Goal: Information Seeking & Learning: Learn about a topic

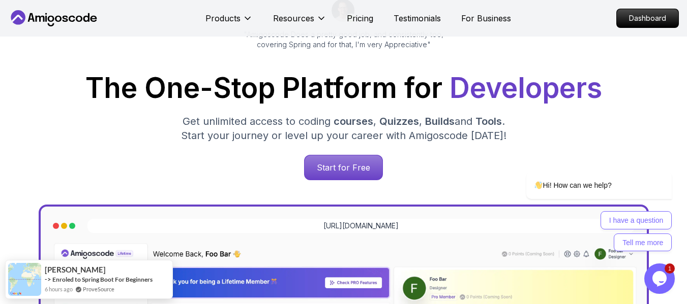
scroll to position [51, 0]
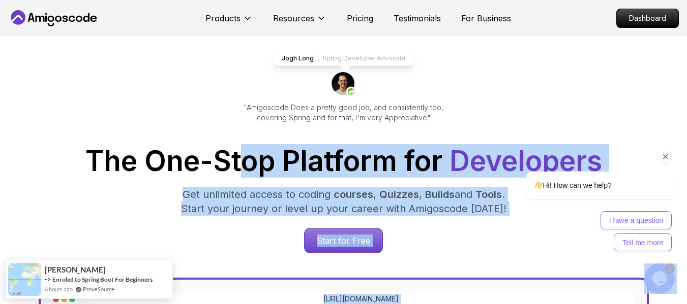
drag, startPoint x: 827, startPoint y: 246, endPoint x: 505, endPoint y: 208, distance: 323.9
click at [336, 200] on span "courses" at bounding box center [353, 195] width 40 height 12
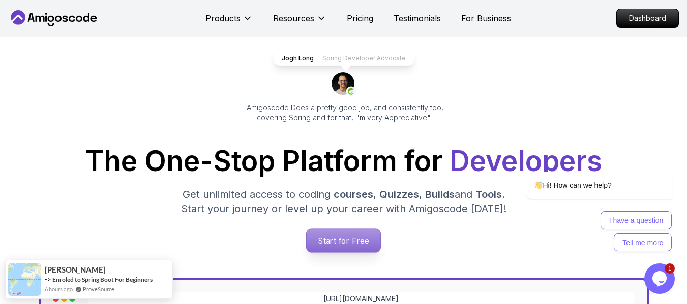
click at [353, 238] on p "Start for Free" at bounding box center [343, 240] width 74 height 23
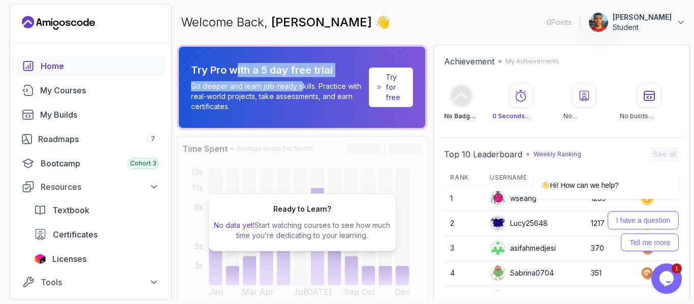
drag, startPoint x: 290, startPoint y: 77, endPoint x: 300, endPoint y: 80, distance: 11.2
click at [300, 80] on div "Try Pro with a 5 day free trial Go deeper and learn job-ready skills. Practice …" at bounding box center [278, 87] width 174 height 49
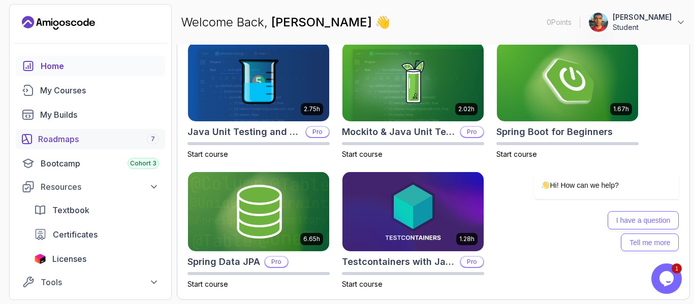
click at [56, 142] on div "Roadmaps 7" at bounding box center [98, 139] width 121 height 12
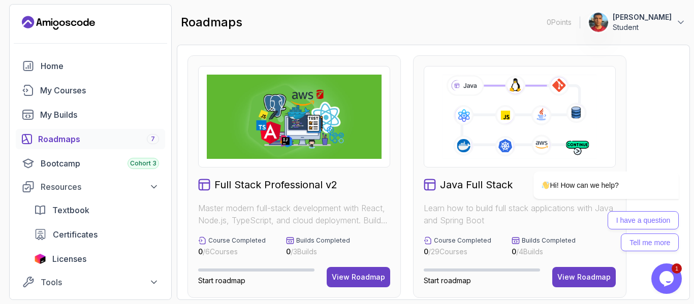
scroll to position [102, 0]
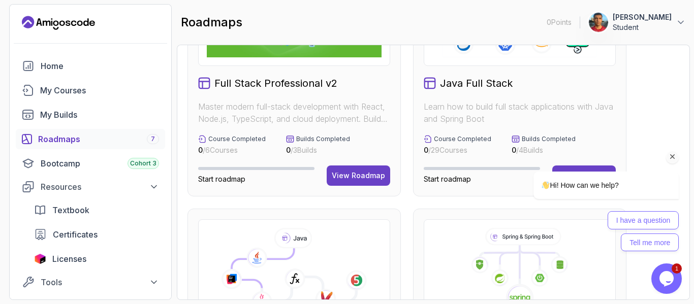
click at [675, 157] on icon "Chat attention grabber" at bounding box center [672, 156] width 9 height 9
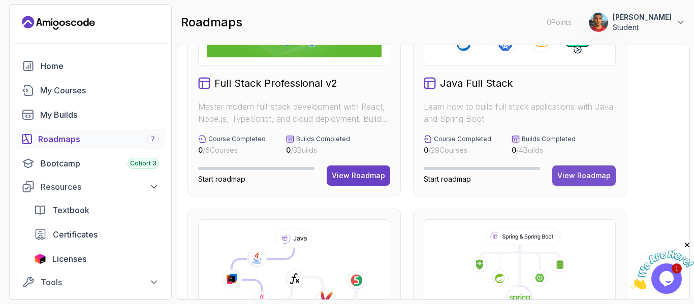
click at [580, 179] on div "View Roadmap" at bounding box center [584, 176] width 53 height 10
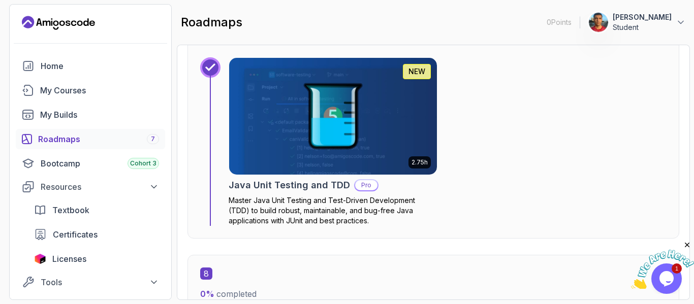
scroll to position [3049, 0]
